Goal: Information Seeking & Learning: Learn about a topic

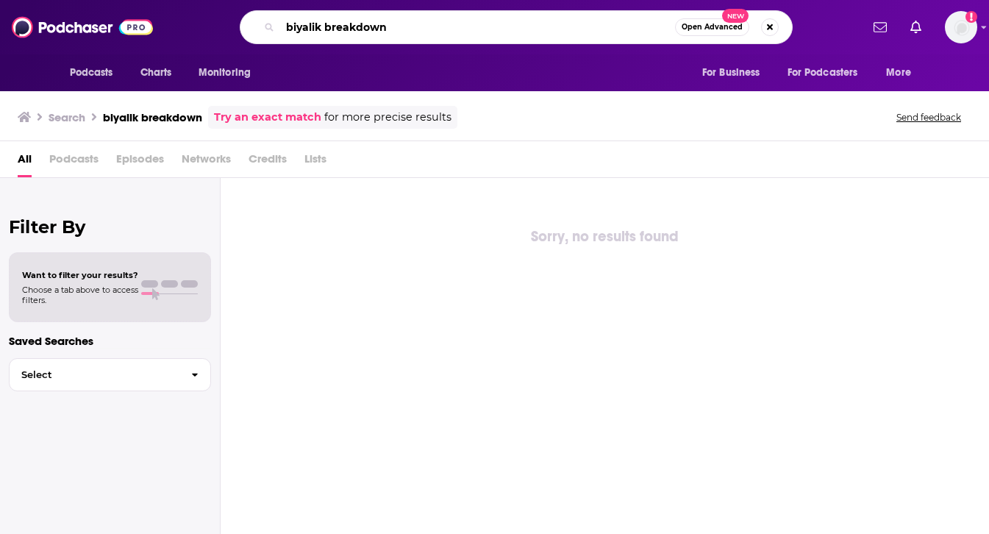
click at [328, 27] on input "biyalik breakdown" at bounding box center [477, 27] width 395 height 24
click at [315, 26] on input "bialik reakdown" at bounding box center [477, 27] width 395 height 24
click at [324, 30] on input "[PERSON_NAME] reakdown" at bounding box center [477, 27] width 395 height 24
type input "bialik breakdown"
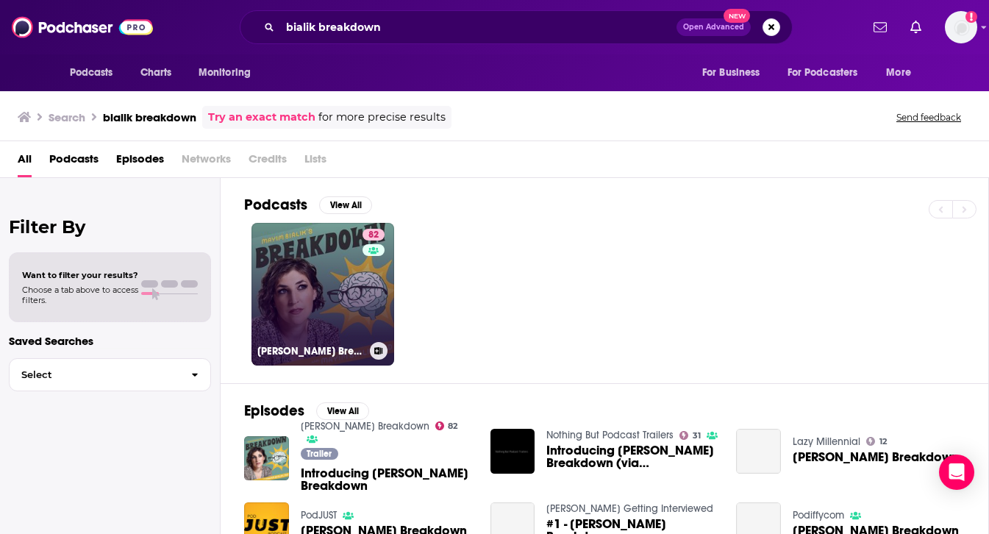
click at [339, 284] on link "82 [PERSON_NAME] Breakdown" at bounding box center [322, 294] width 143 height 143
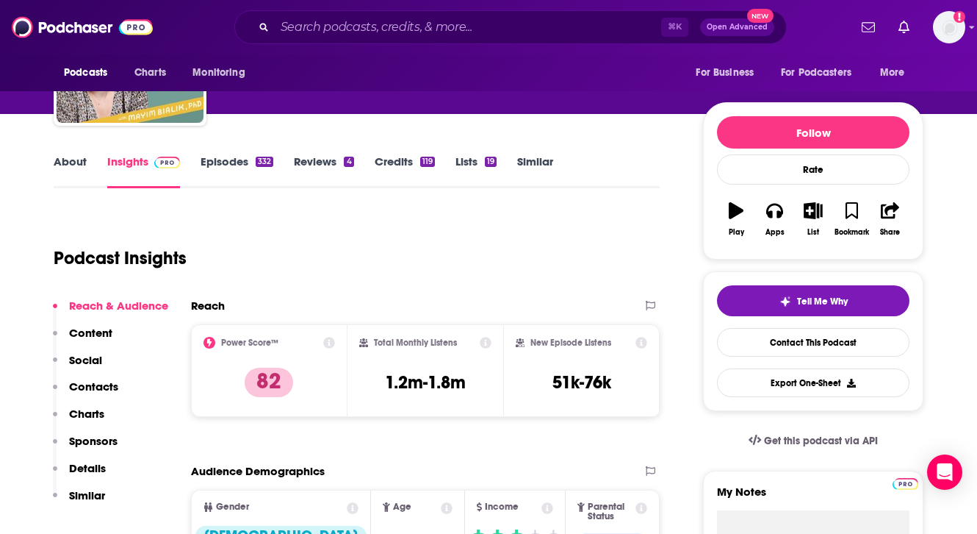
scroll to position [135, 0]
